Goal: Task Accomplishment & Management: Complete application form

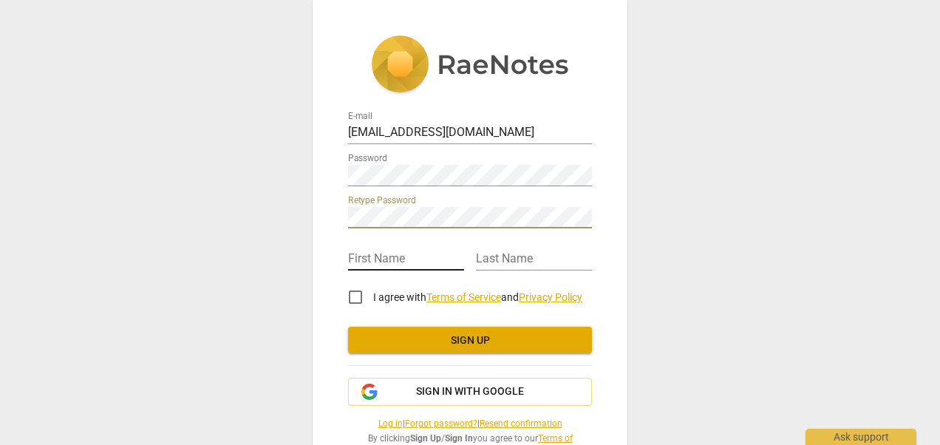
click at [360, 263] on input "text" at bounding box center [406, 259] width 116 height 21
type input "haysam"
type input "eldalati"
click at [355, 295] on input "I agree with Terms of Service and Privacy Policy" at bounding box center [355, 296] width 35 height 35
checkbox input "true"
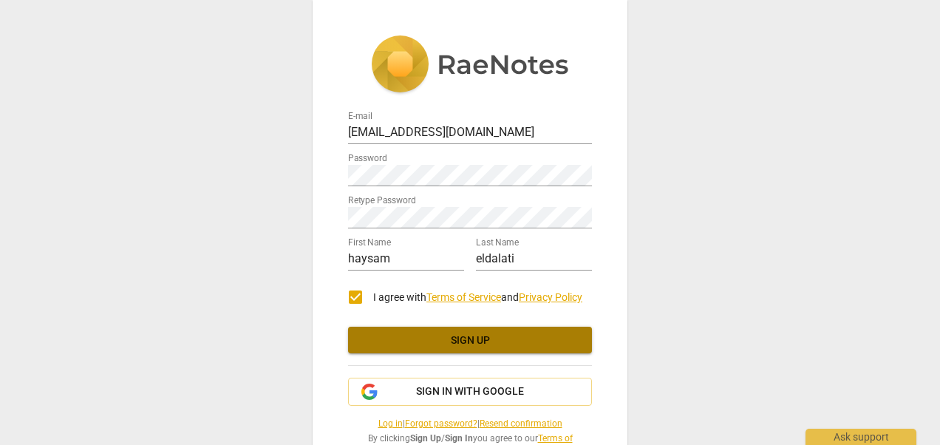
click at [468, 341] on span "Sign up" at bounding box center [470, 340] width 220 height 15
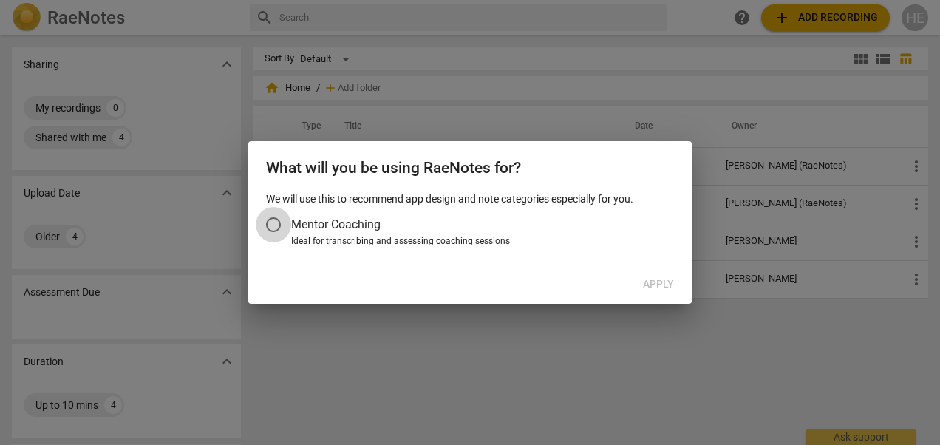
click at [271, 225] on input "Mentor Coaching" at bounding box center [273, 224] width 35 height 35
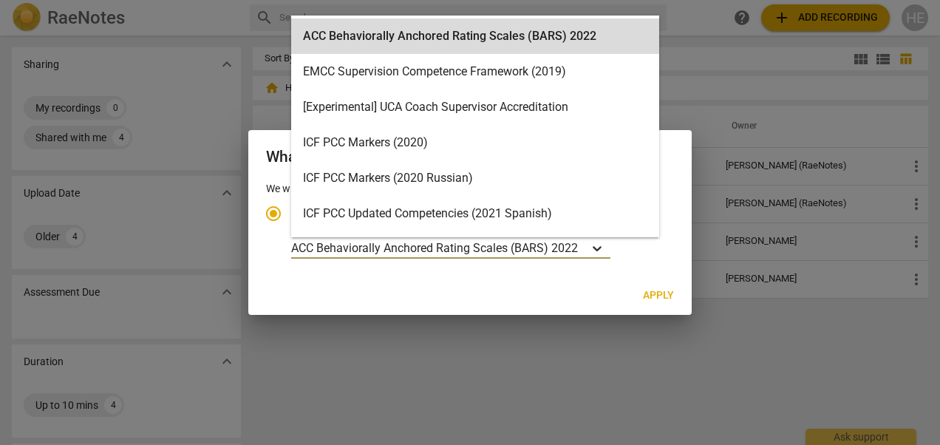
click at [595, 249] on icon "Account type" at bounding box center [596, 248] width 9 height 5
click at [0, 0] on input "Ideal for transcribing and assessing coaching sessions 19 results available. Us…" at bounding box center [0, 0] width 0 height 0
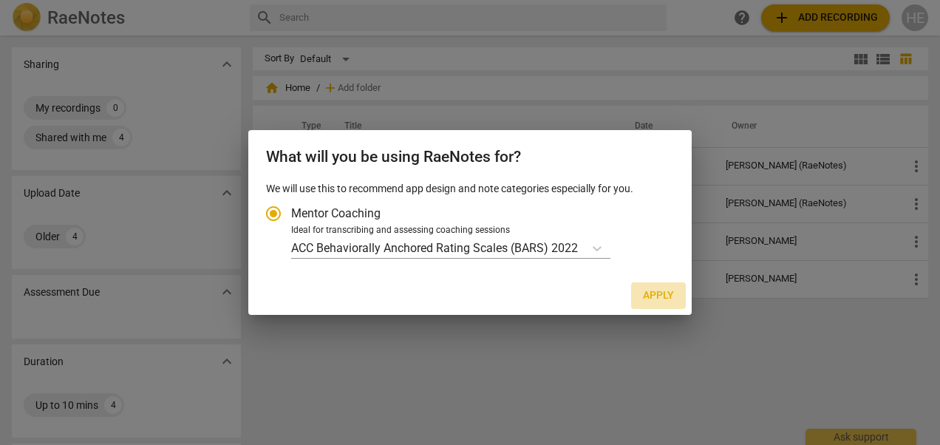
click at [659, 299] on span "Apply" at bounding box center [658, 295] width 31 height 15
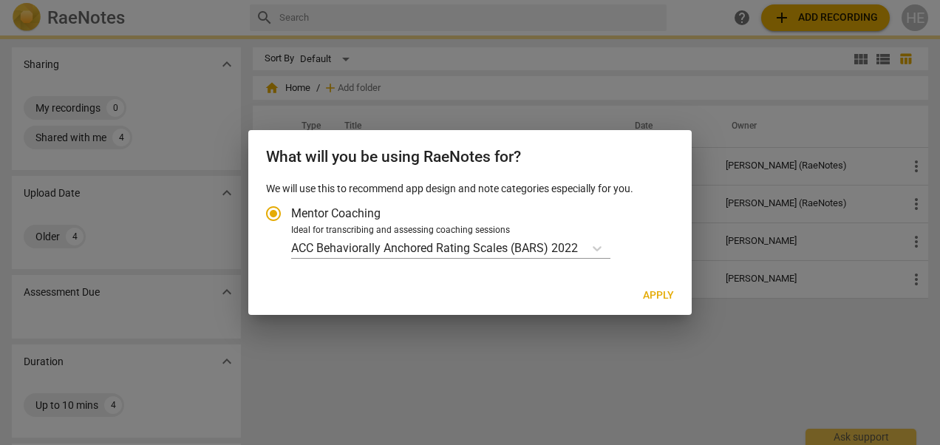
radio input "false"
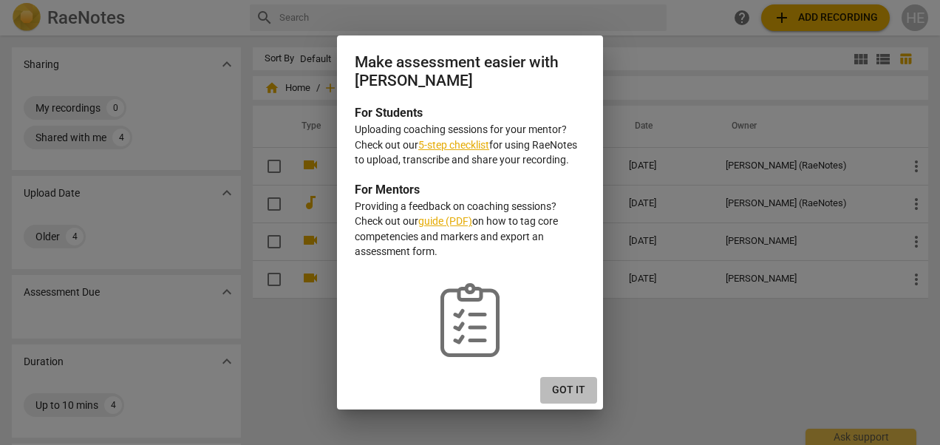
click at [569, 390] on span "Got it" at bounding box center [568, 390] width 33 height 15
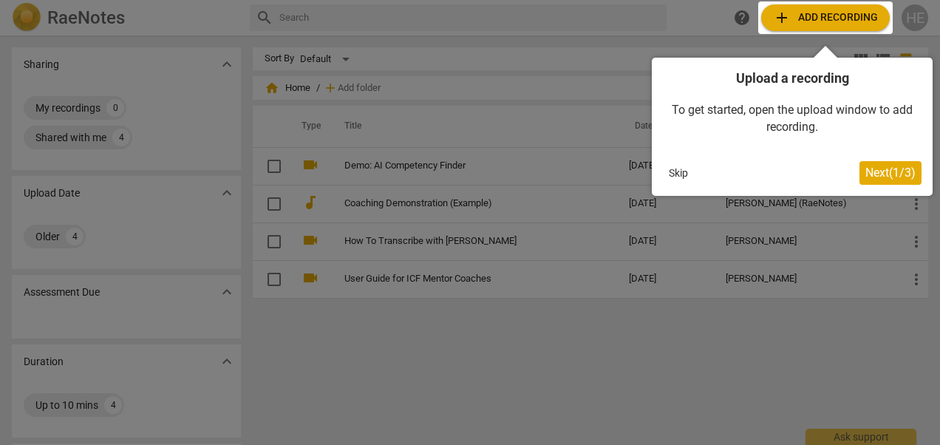
click at [511, 369] on div at bounding box center [470, 222] width 940 height 445
click at [681, 173] on button "Skip" at bounding box center [678, 173] width 31 height 22
